Goal: Feedback & Contribution: Contribute content

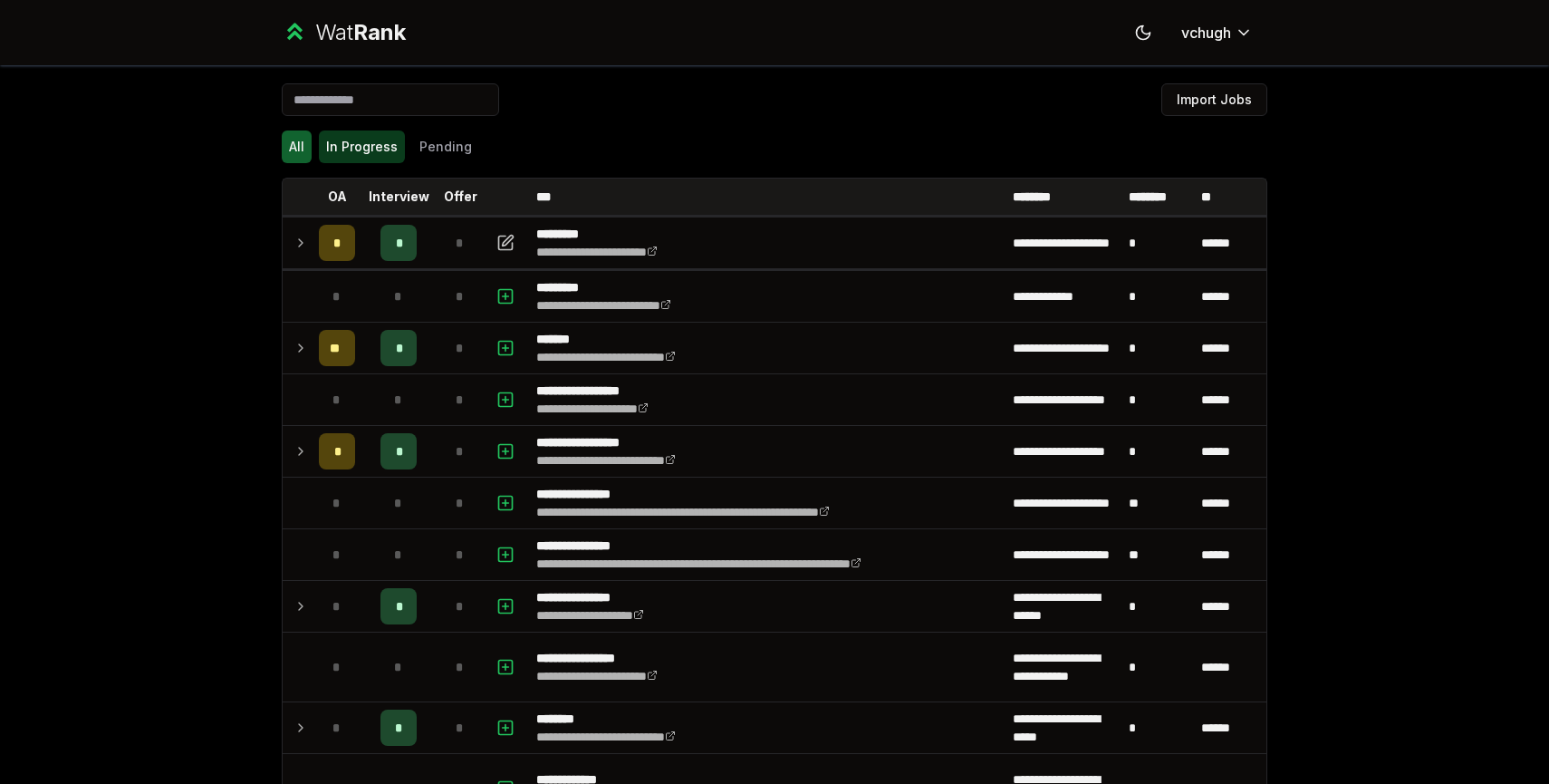
click at [365, 145] on button "In Progress" at bounding box center [362, 147] width 86 height 33
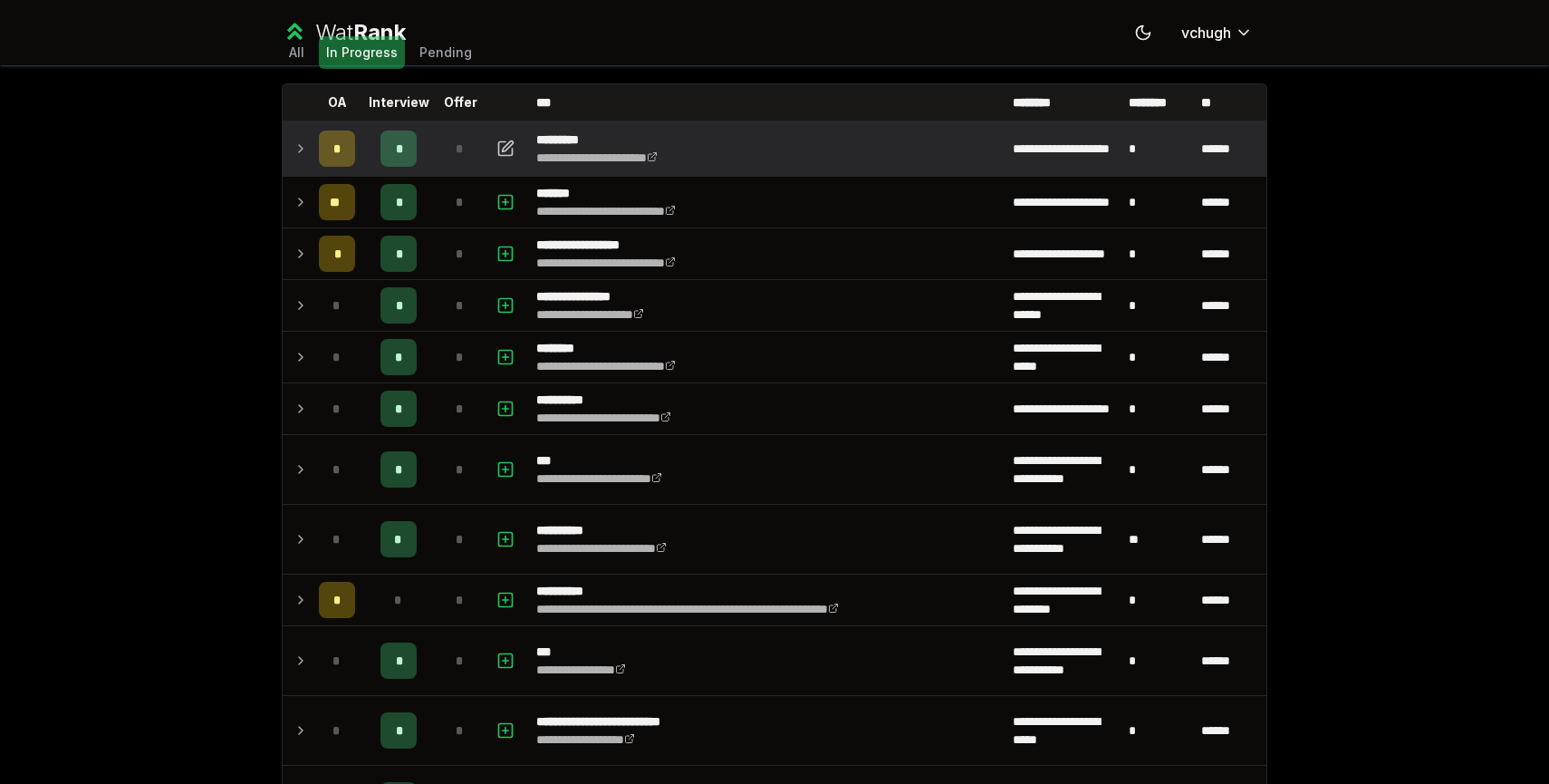
scroll to position [99, 0]
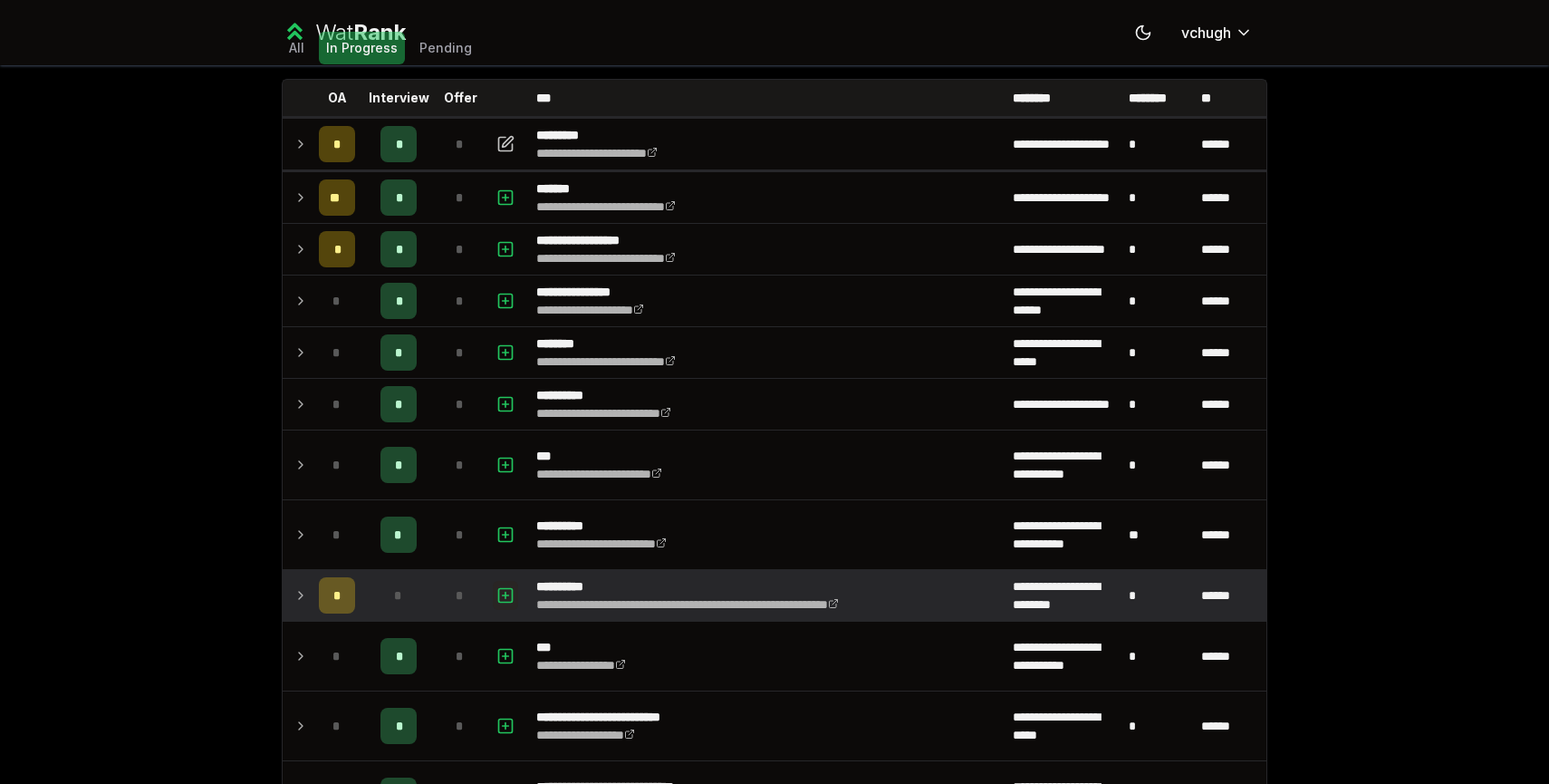
click at [508, 591] on icon "button" at bounding box center [505, 595] width 18 height 22
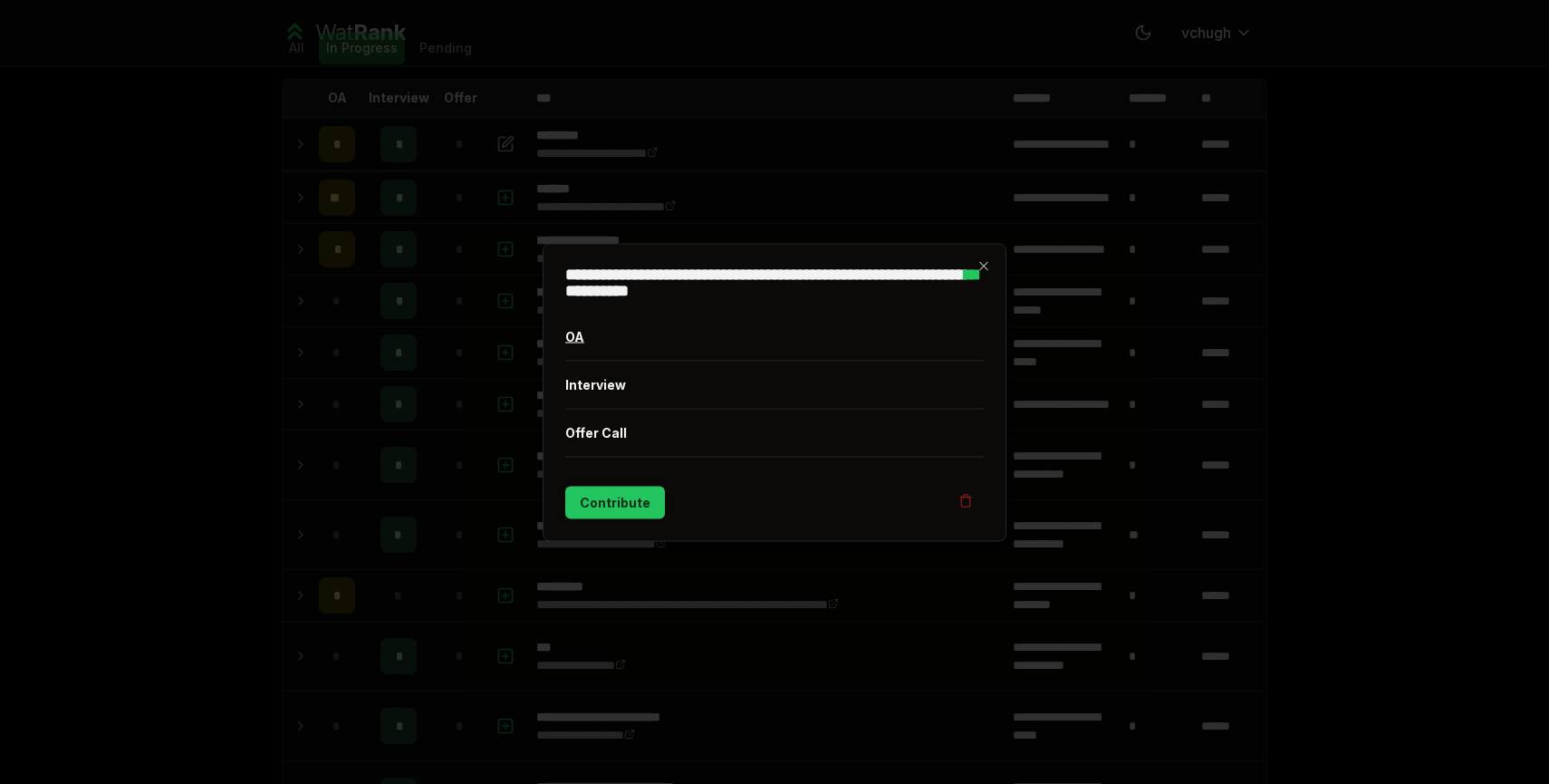
click at [608, 347] on button "OA" at bounding box center [774, 335] width 419 height 47
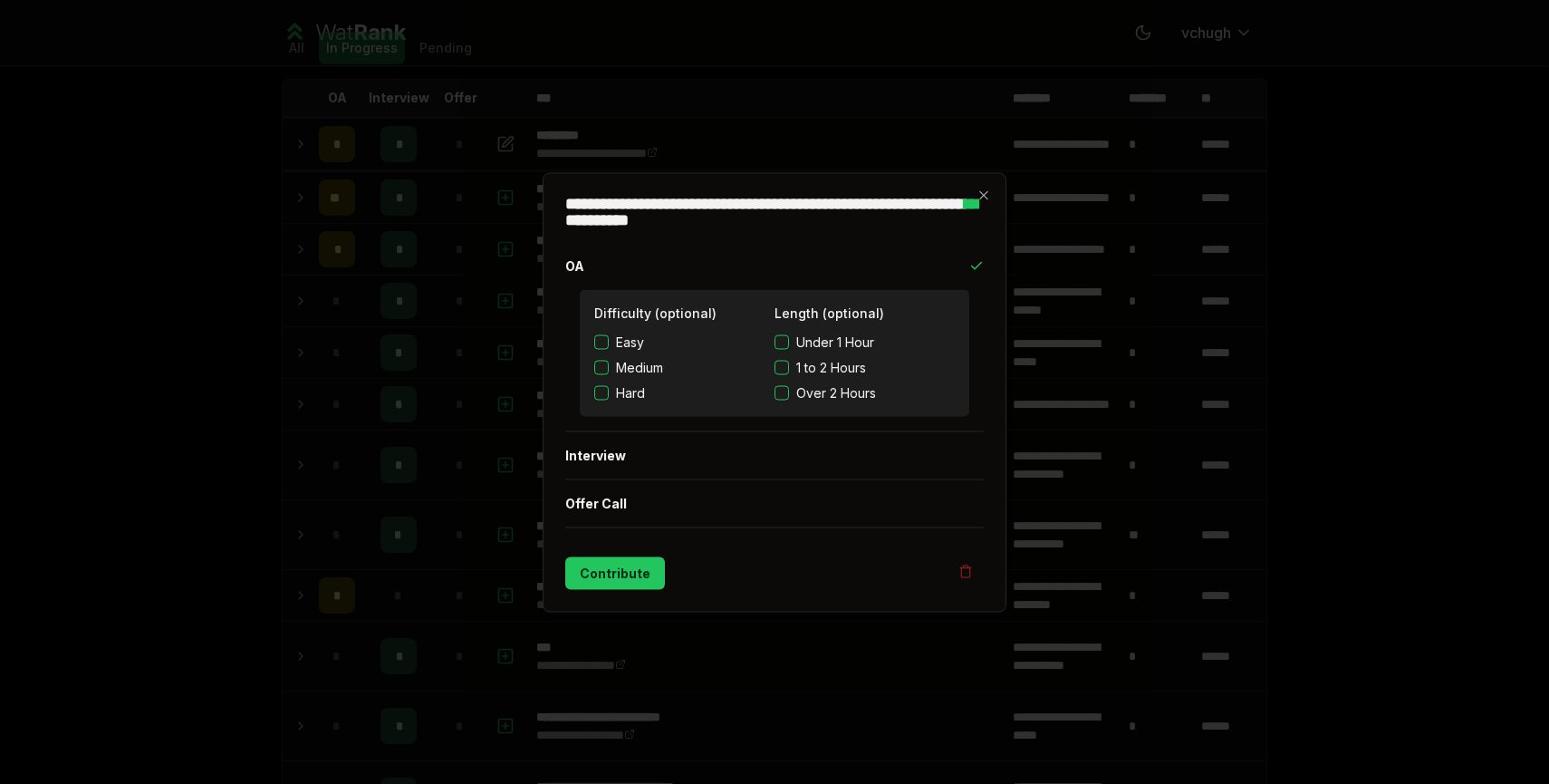
click at [626, 339] on span "Easy" at bounding box center [629, 341] width 28 height 18
click at [609, 339] on button "Easy" at bounding box center [601, 341] width 14 height 14
click at [780, 337] on button "Under 1 Hour" at bounding box center [781, 341] width 14 height 14
click at [627, 576] on button "Contribute" at bounding box center [615, 573] width 100 height 33
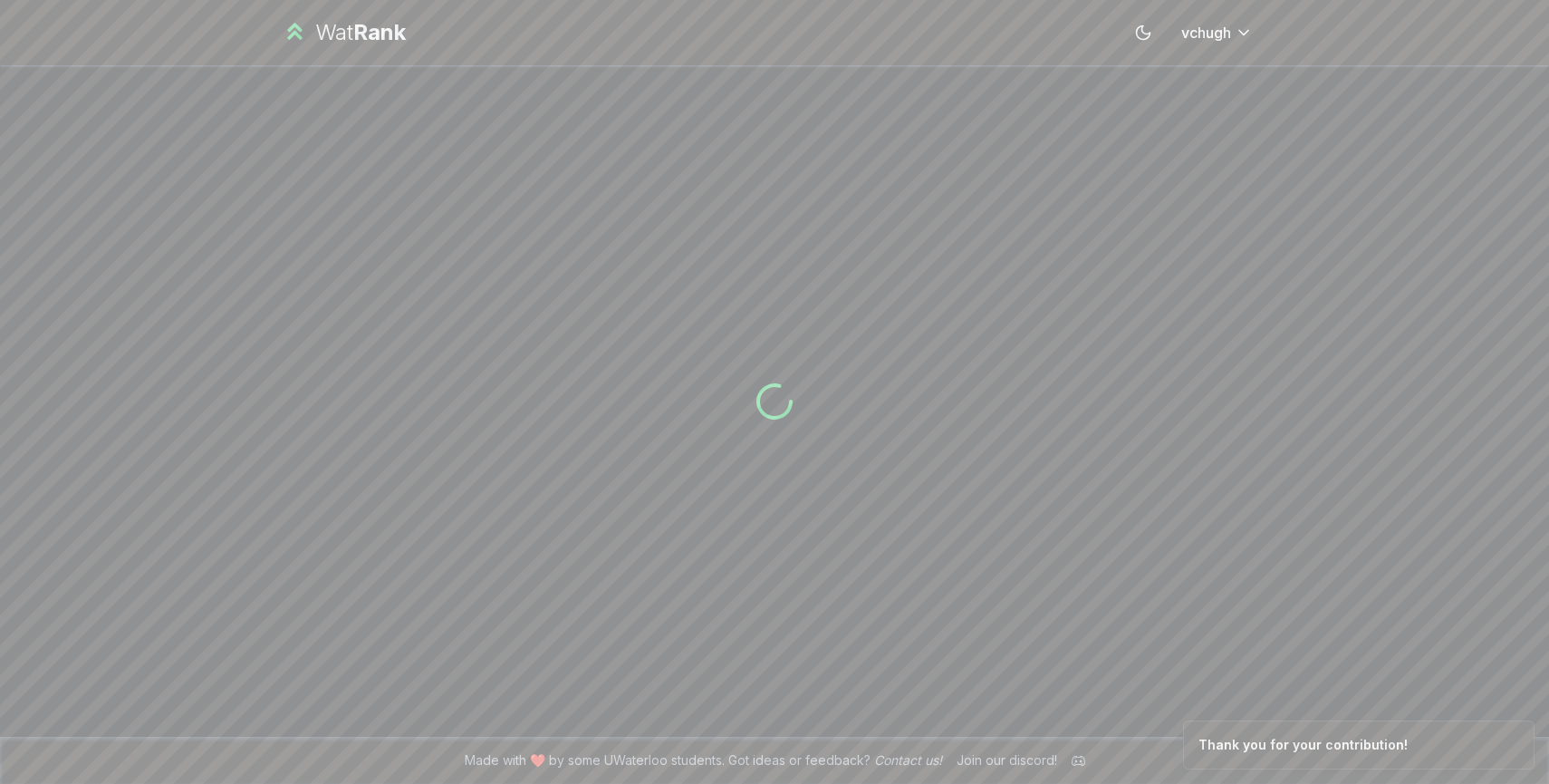
scroll to position [0, 0]
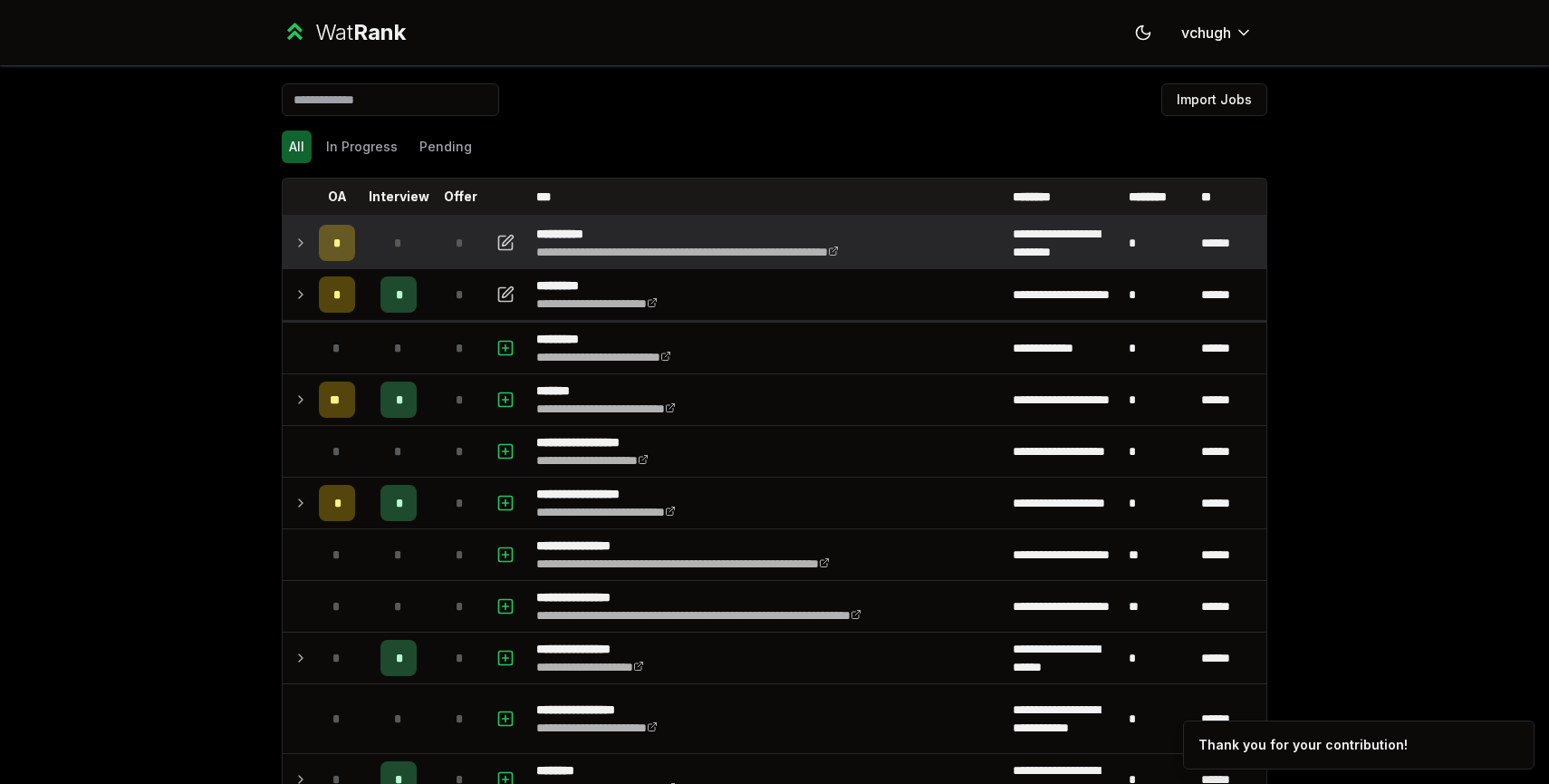
click at [295, 239] on icon at bounding box center [300, 242] width 14 height 22
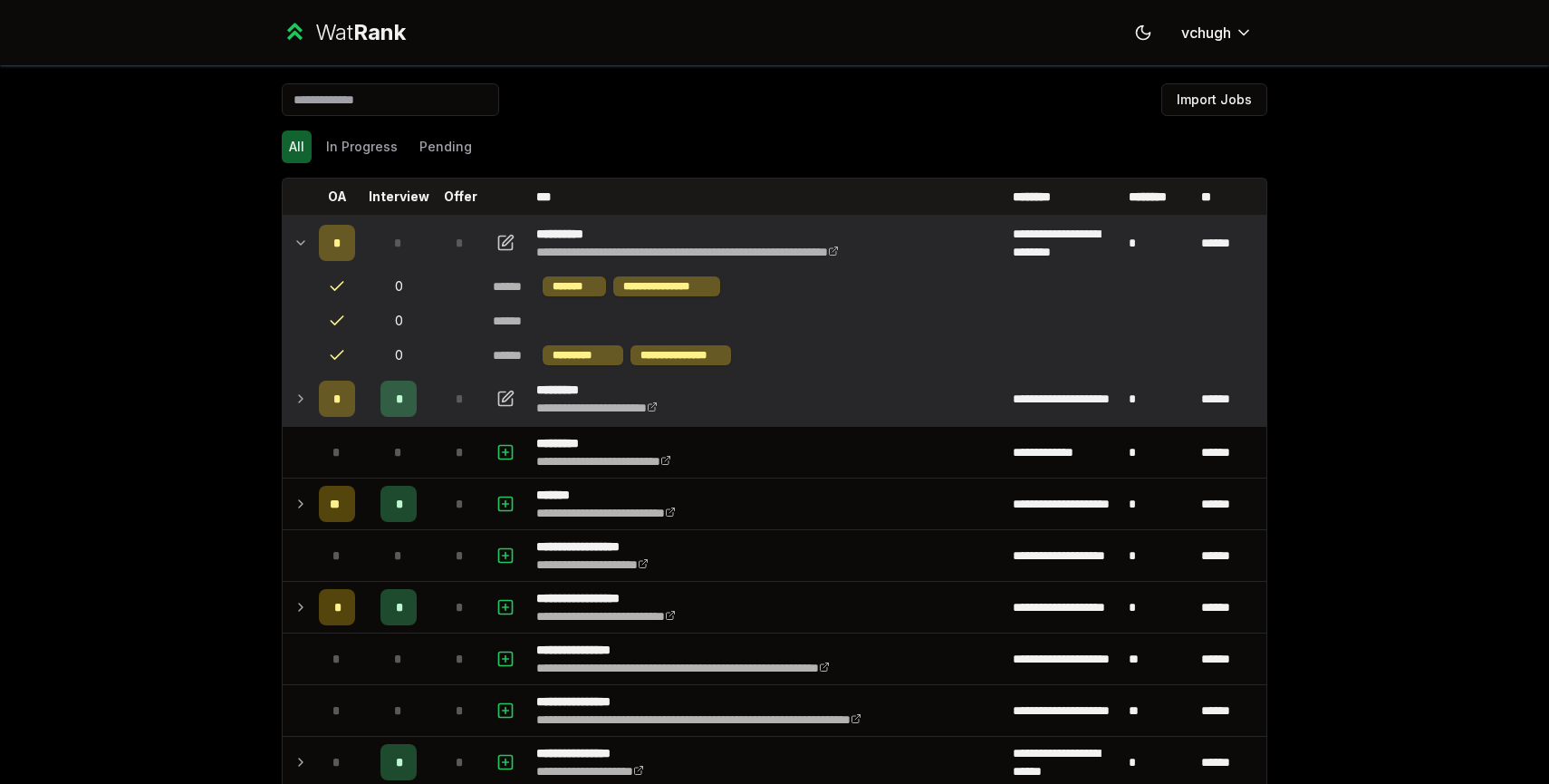
click at [493, 381] on td at bounding box center [506, 398] width 43 height 51
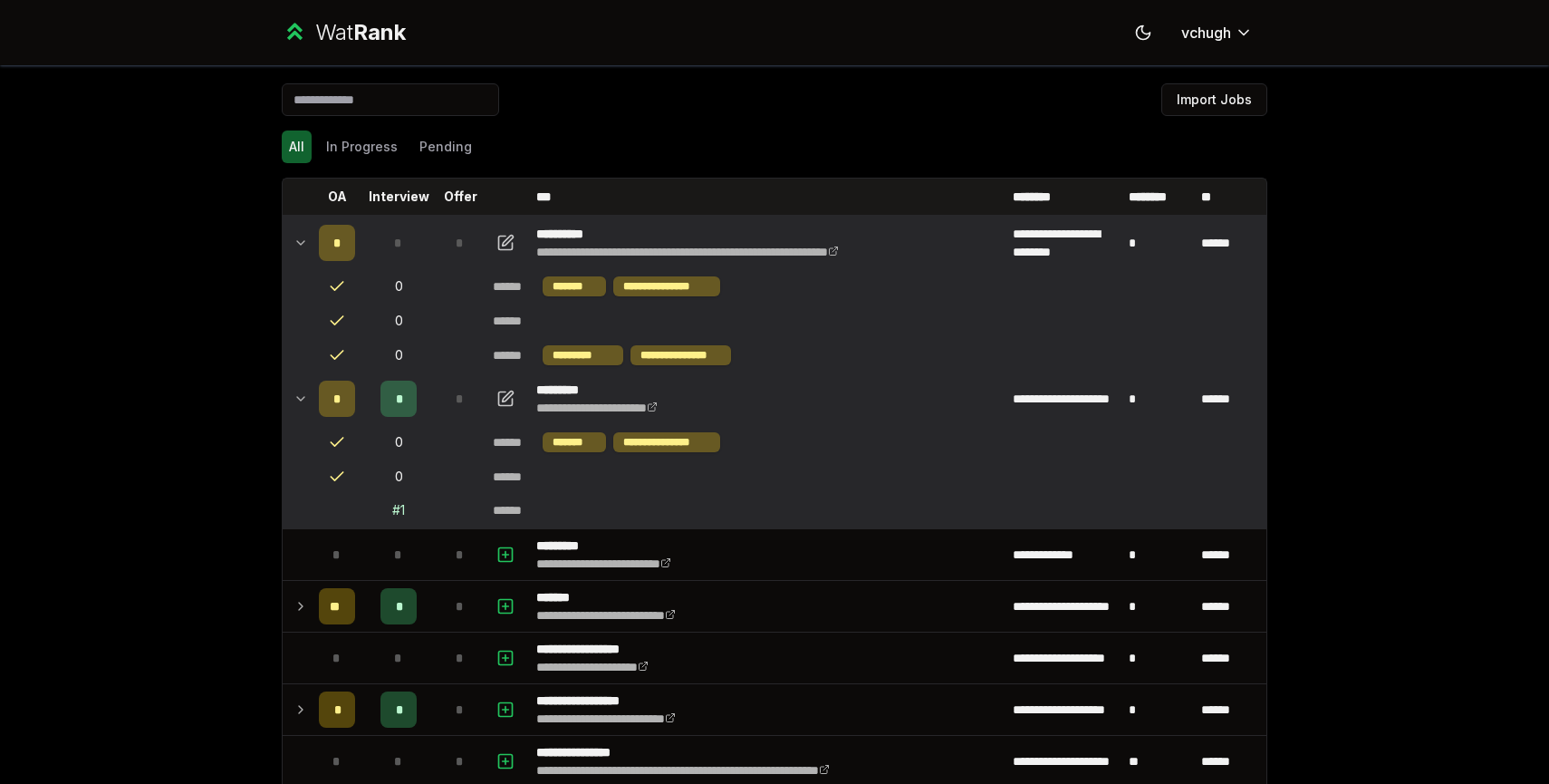
click at [303, 245] on icon at bounding box center [300, 242] width 14 height 22
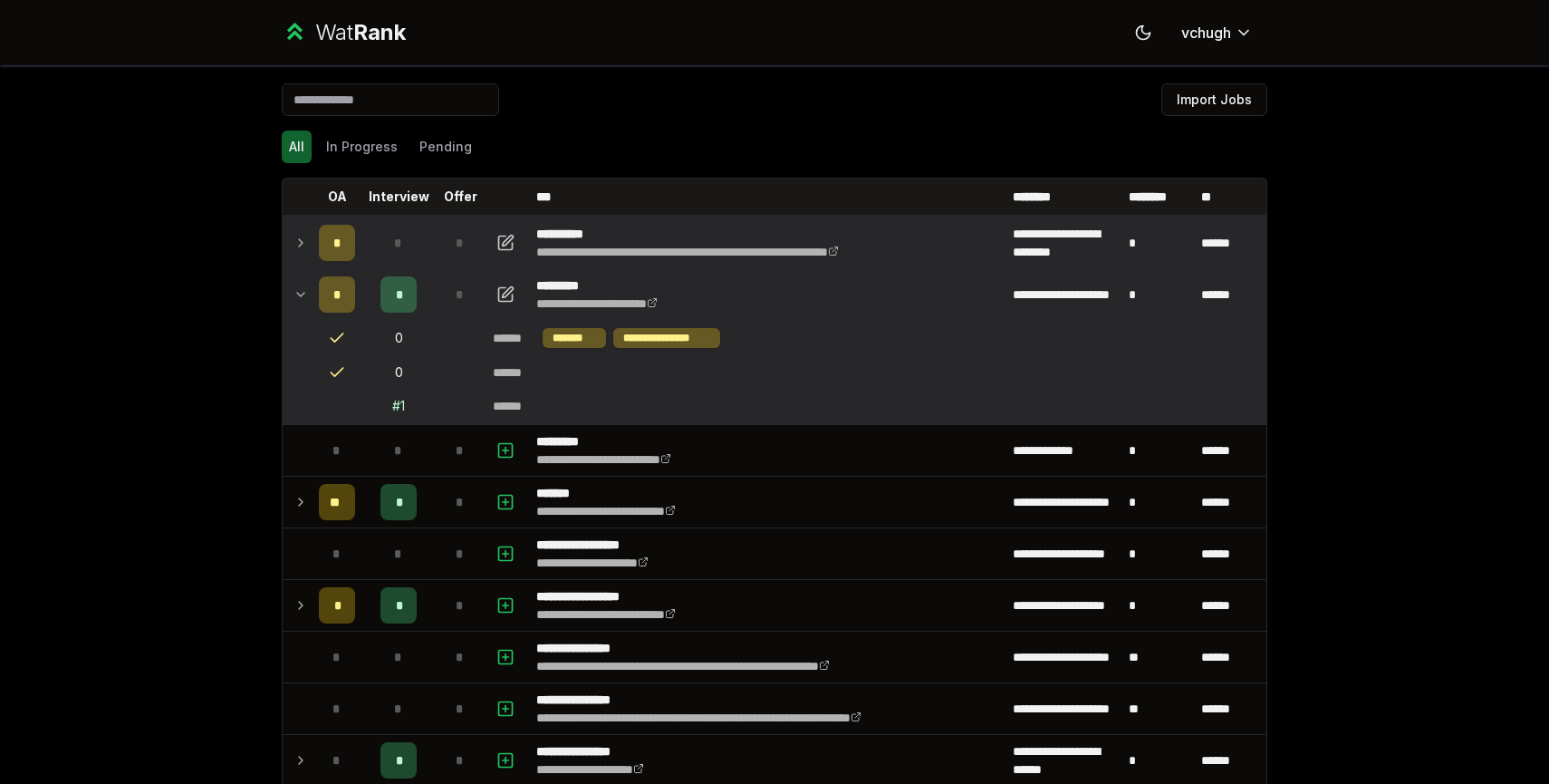
click at [302, 291] on icon at bounding box center [300, 294] width 14 height 22
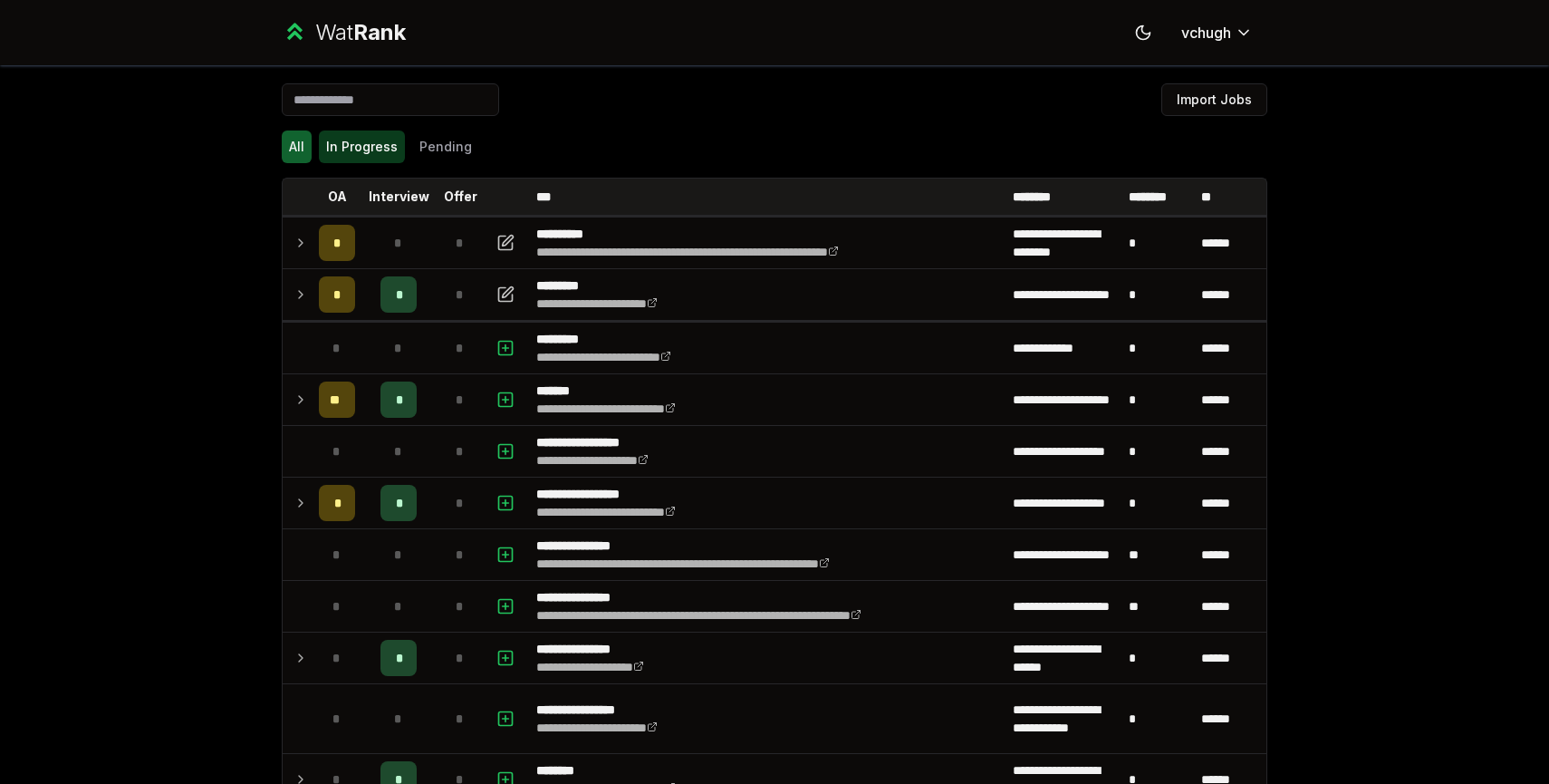
click at [352, 160] on button "In Progress" at bounding box center [362, 147] width 86 height 33
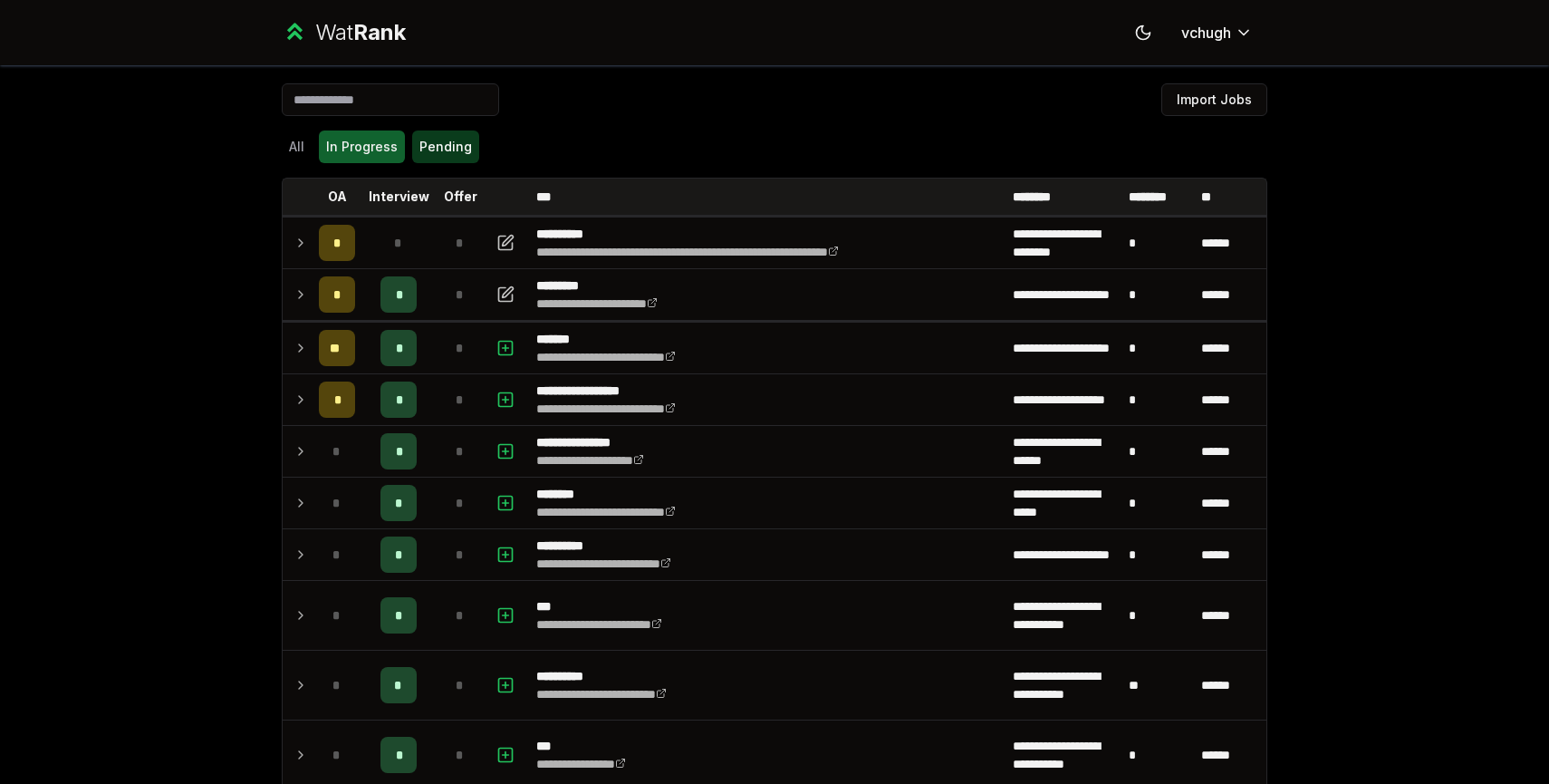
click at [446, 140] on button "Pending" at bounding box center [446, 147] width 67 height 33
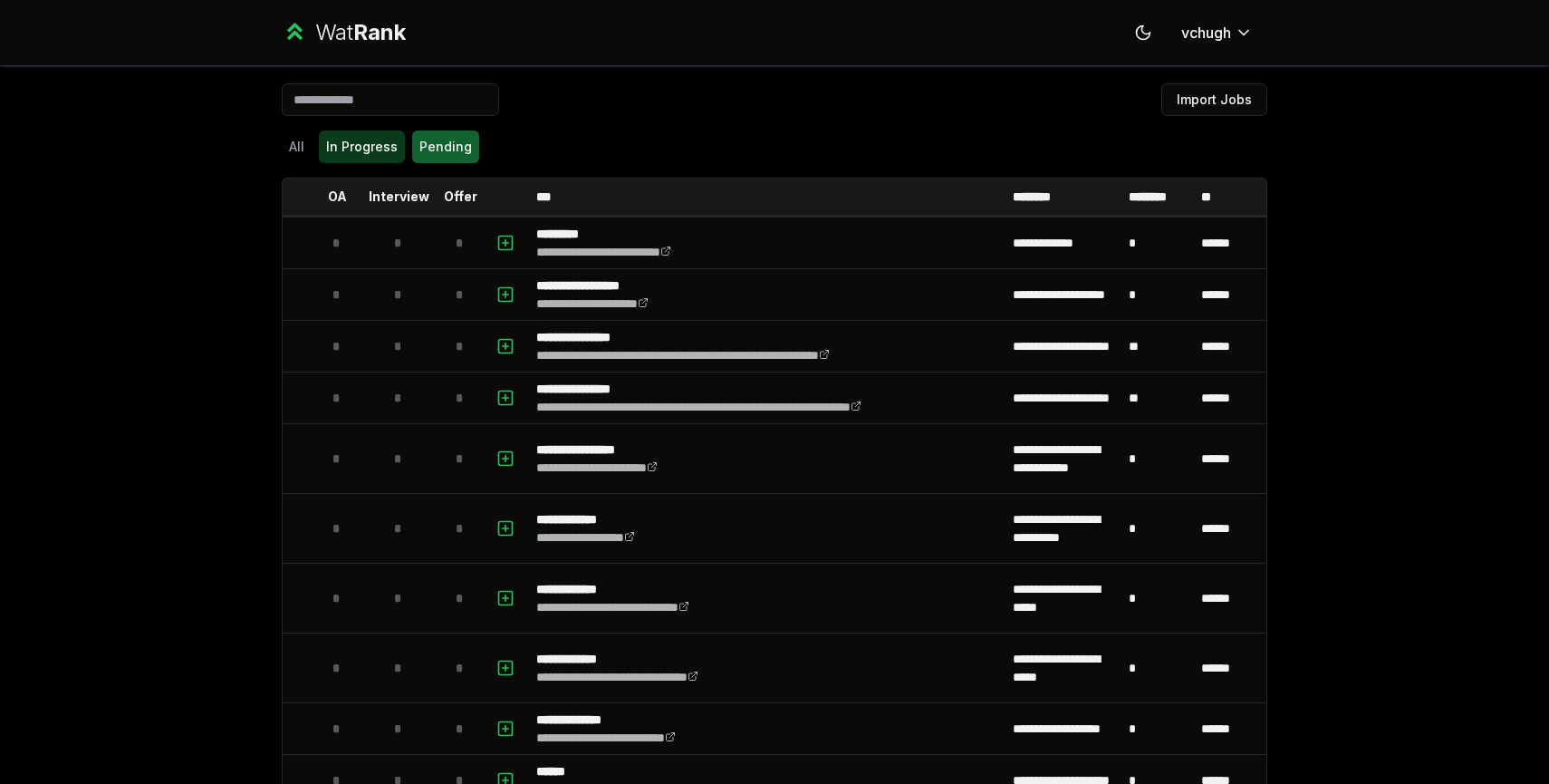
click at [359, 135] on button "In Progress" at bounding box center [362, 147] width 86 height 33
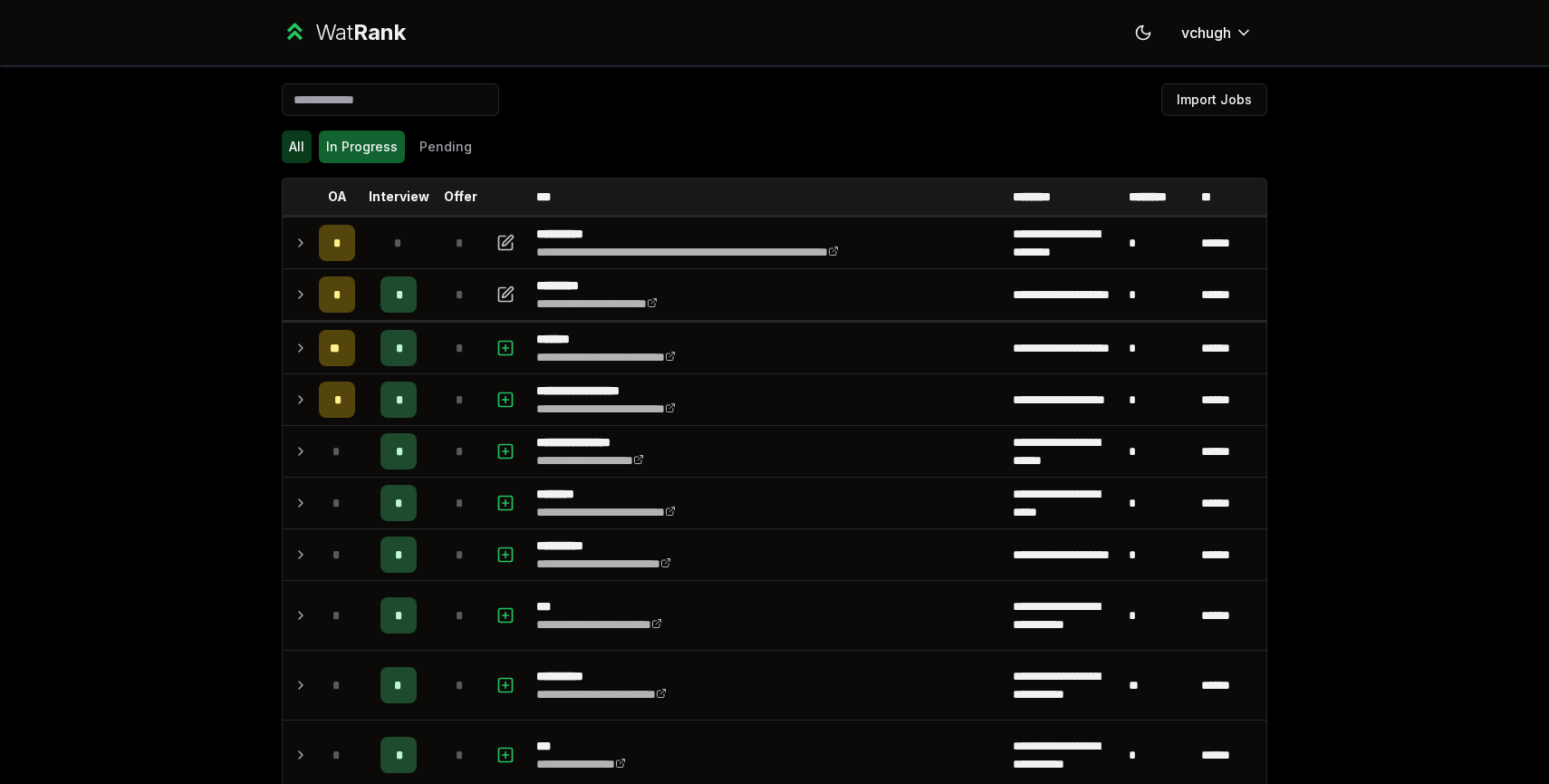
click at [307, 150] on button "All" at bounding box center [296, 147] width 30 height 33
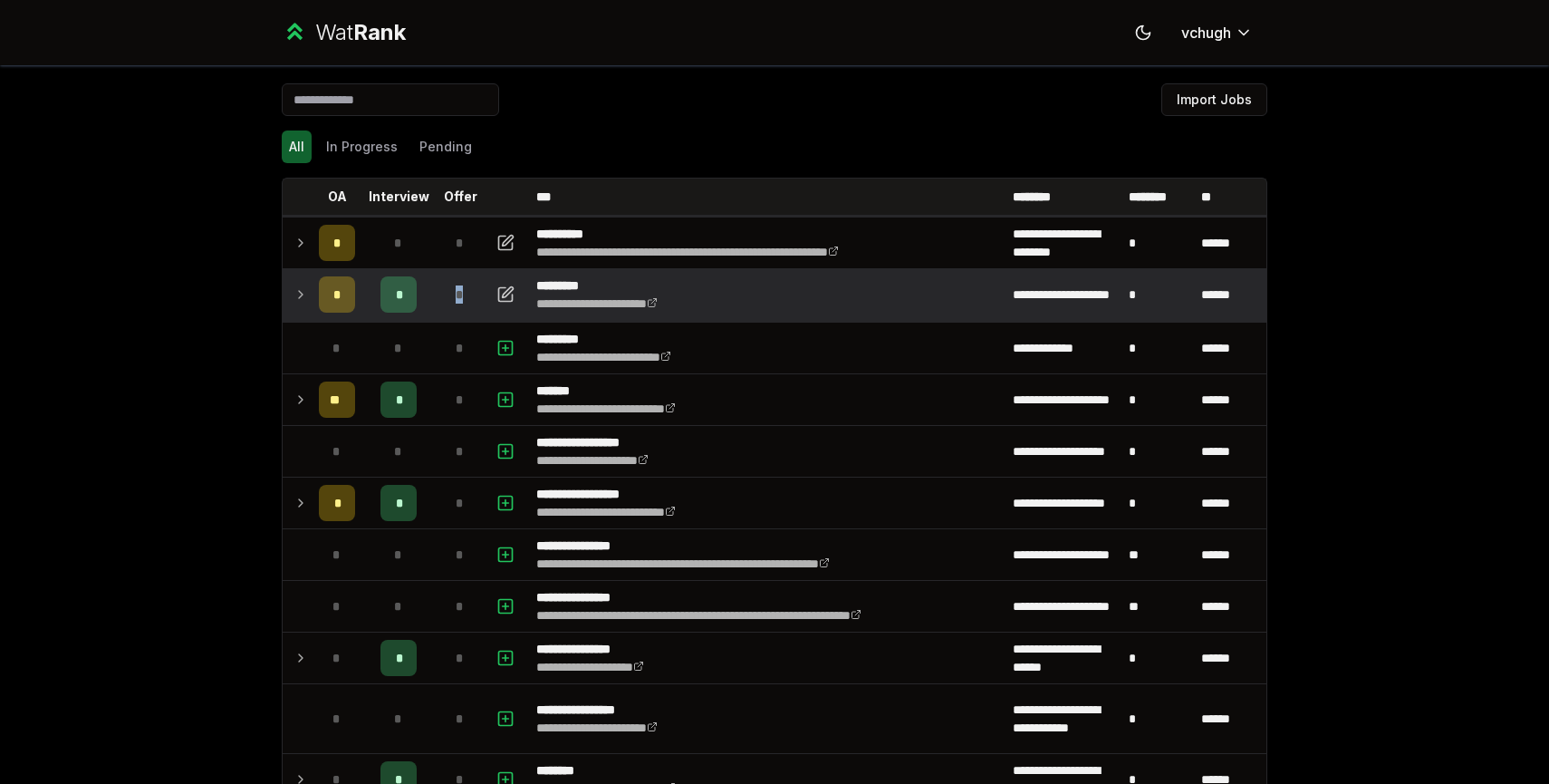
drag, startPoint x: 449, startPoint y: 288, endPoint x: 475, endPoint y: 290, distance: 26.1
click at [475, 290] on div "*" at bounding box center [460, 295] width 37 height 37
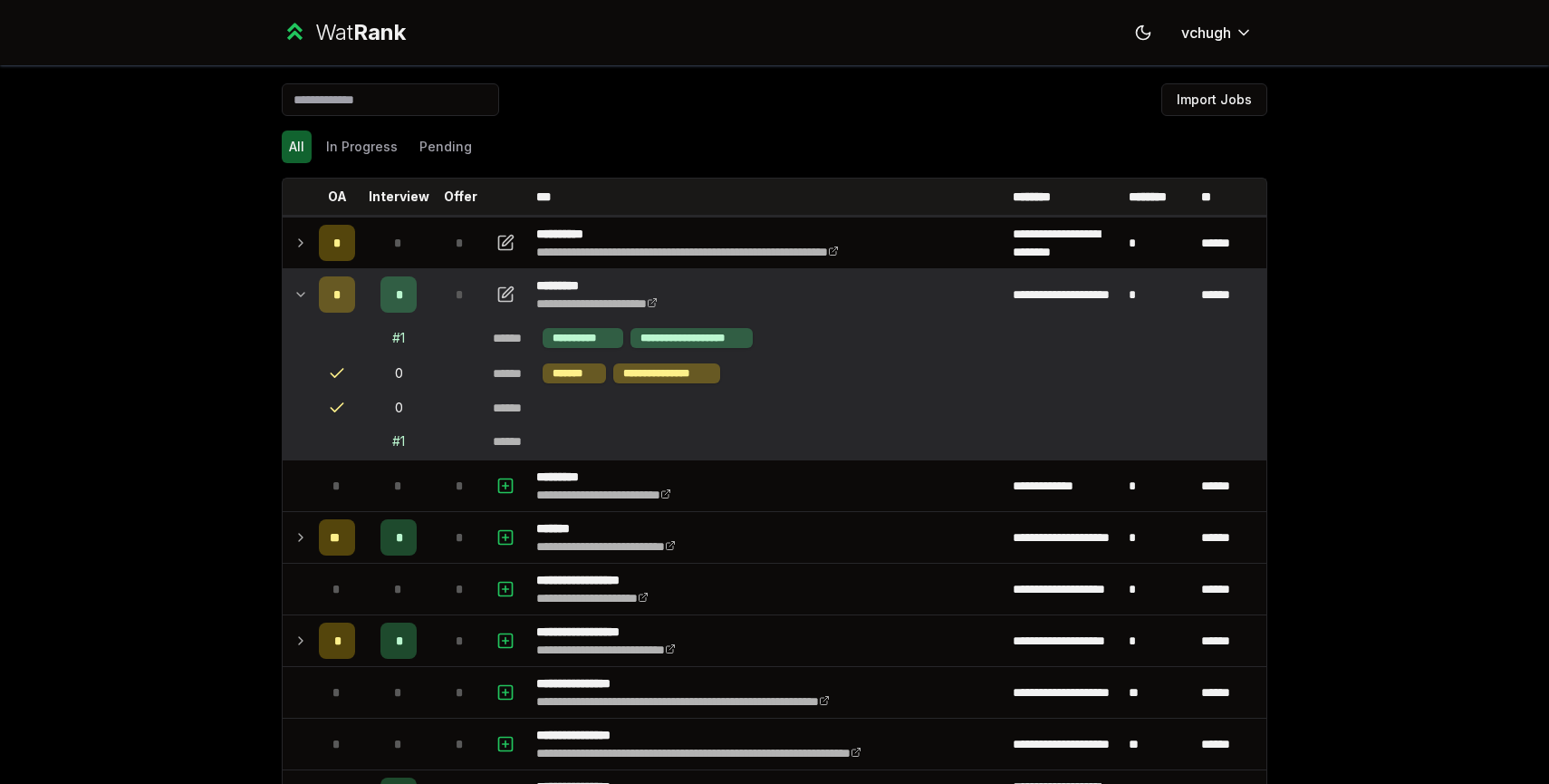
click at [481, 113] on input at bounding box center [390, 100] width 217 height 33
click at [494, 143] on div "All In Progress Pending" at bounding box center [774, 147] width 986 height 33
click at [307, 302] on icon at bounding box center [300, 294] width 14 height 22
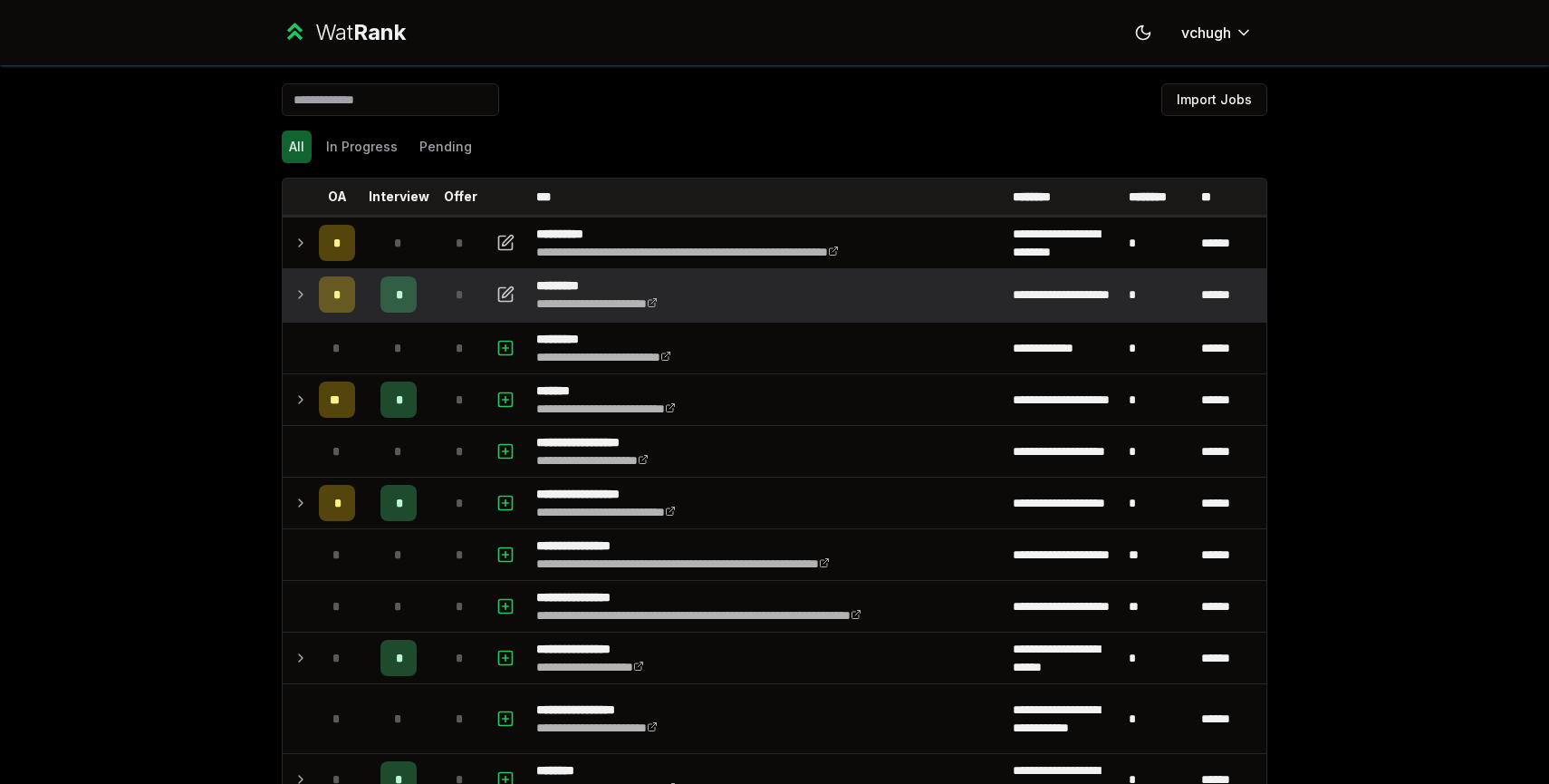
click at [293, 167] on div "All In Progress Pending" at bounding box center [774, 146] width 986 height 47
drag, startPoint x: 507, startPoint y: 195, endPoint x: 1232, endPoint y: 213, distance: 725.2
click at [1232, 213] on tr "OA Interview Offer *** ******** ******** **" at bounding box center [774, 197] width 984 height 37
click at [1152, 18] on button "Toggle theme" at bounding box center [1143, 33] width 33 height 33
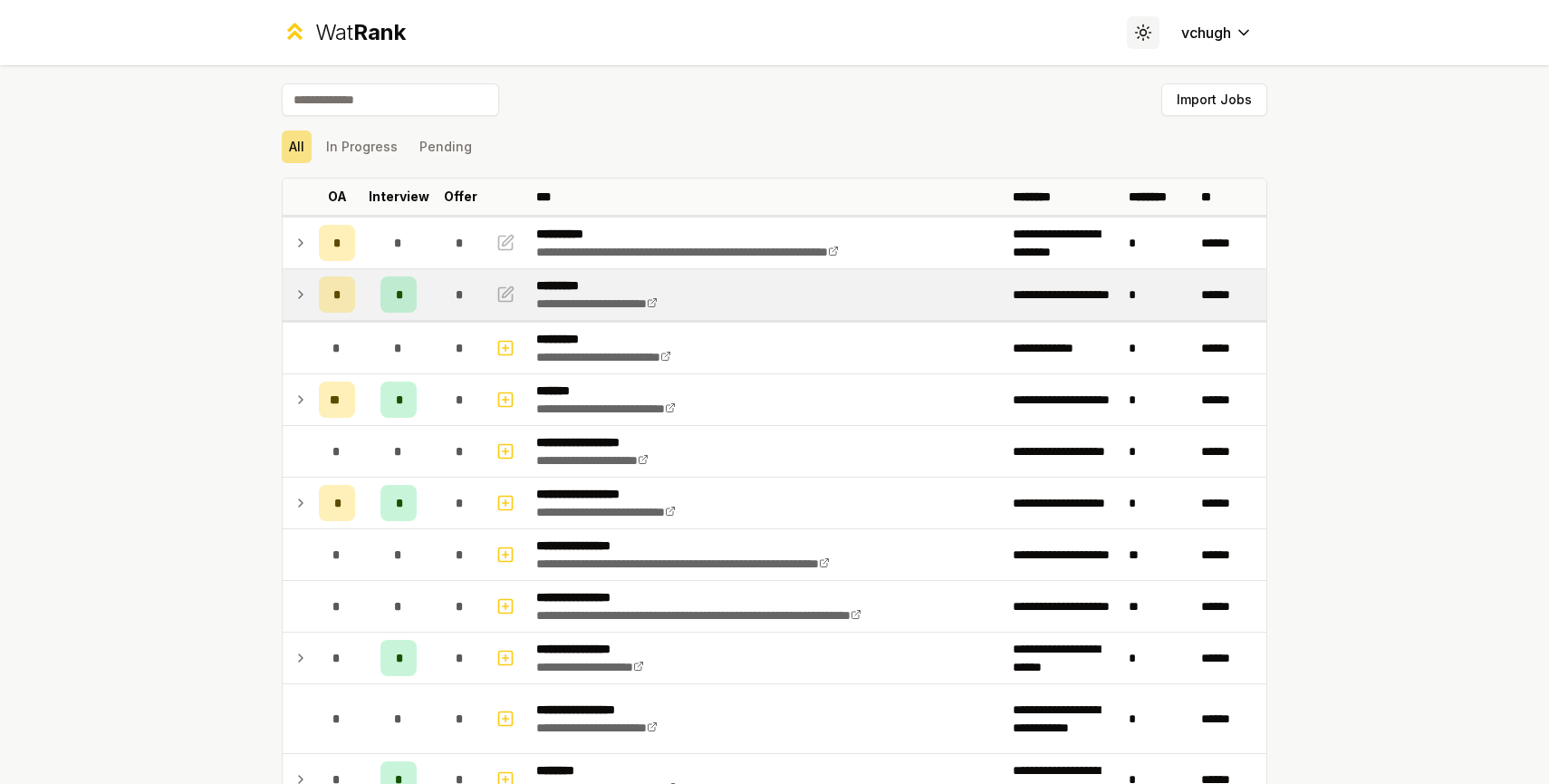
click at [1152, 17] on button "Toggle theme" at bounding box center [1143, 33] width 33 height 33
